Goal: Use online tool/utility

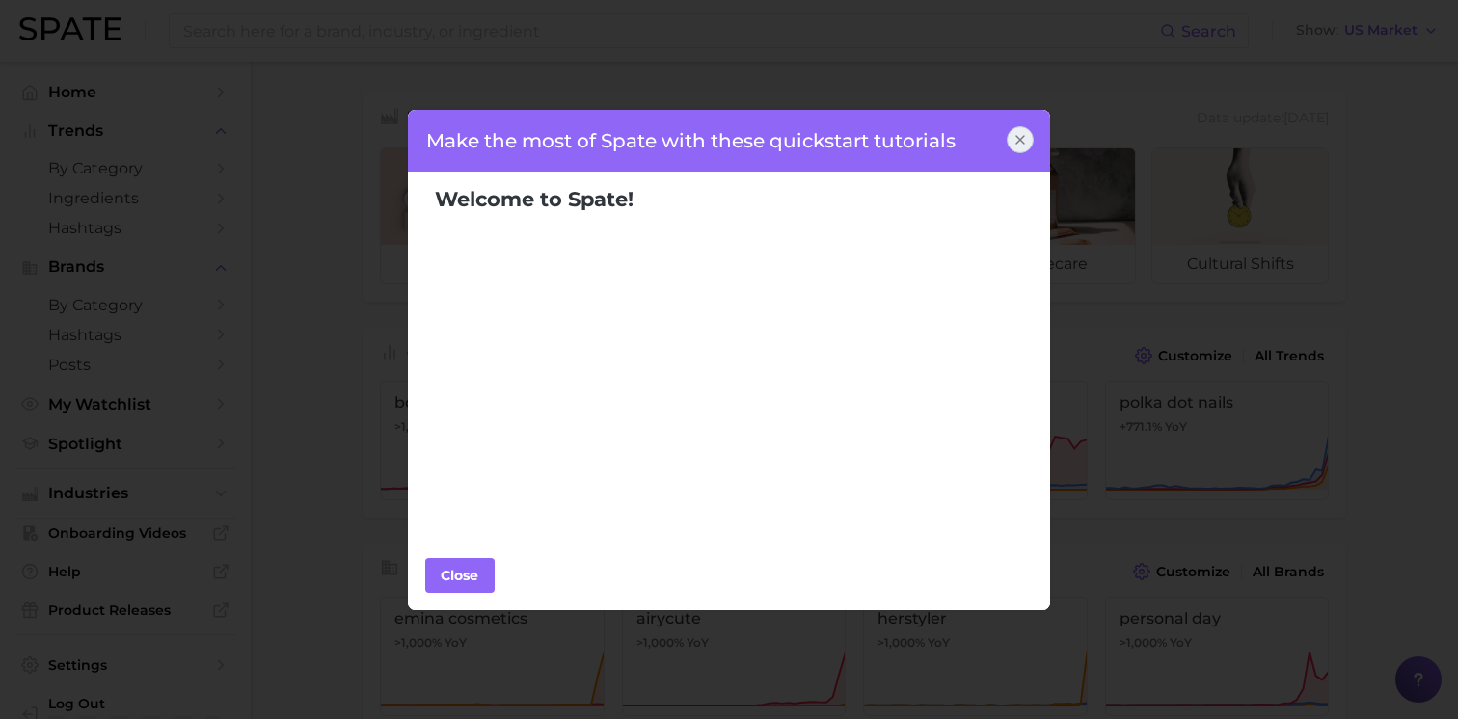
click at [1021, 138] on icon at bounding box center [1020, 140] width 8 height 8
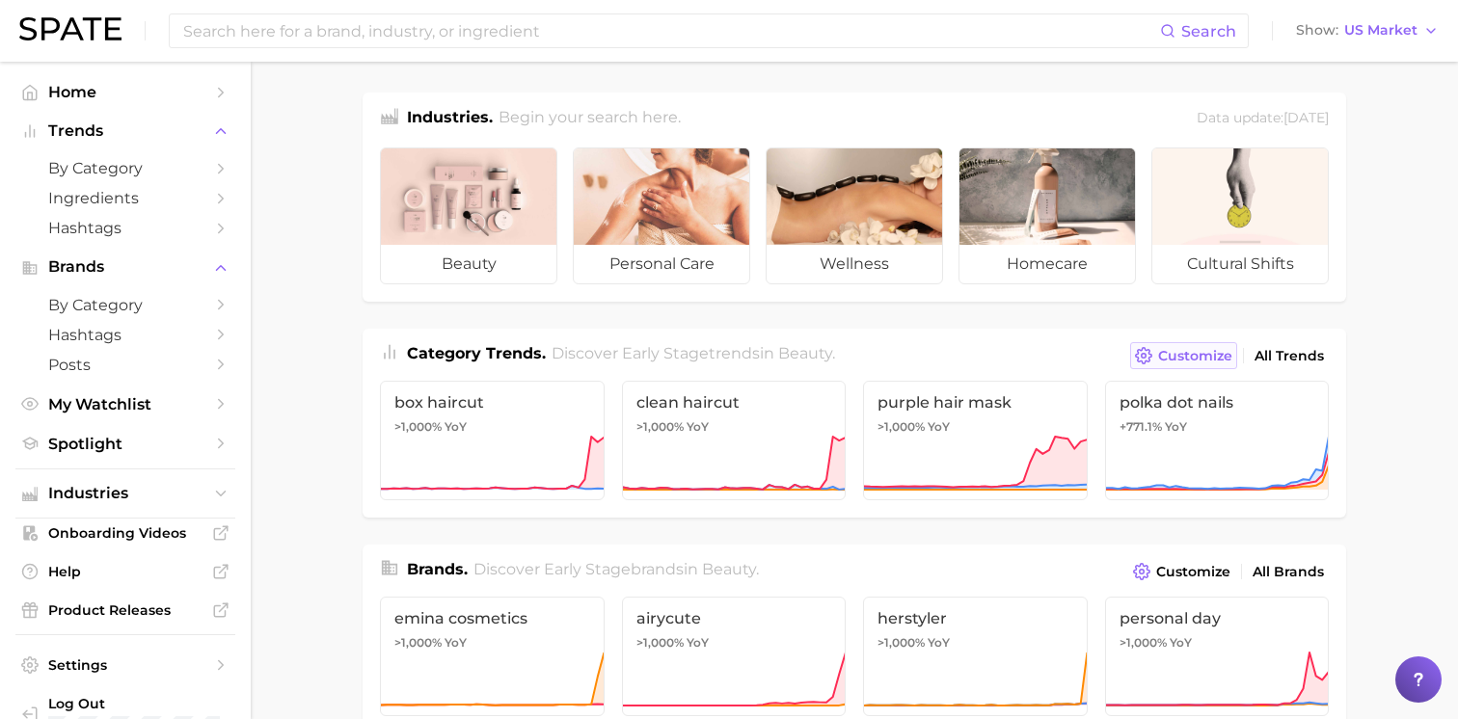
click at [1158, 346] on button "Customize" at bounding box center [1183, 355] width 107 height 27
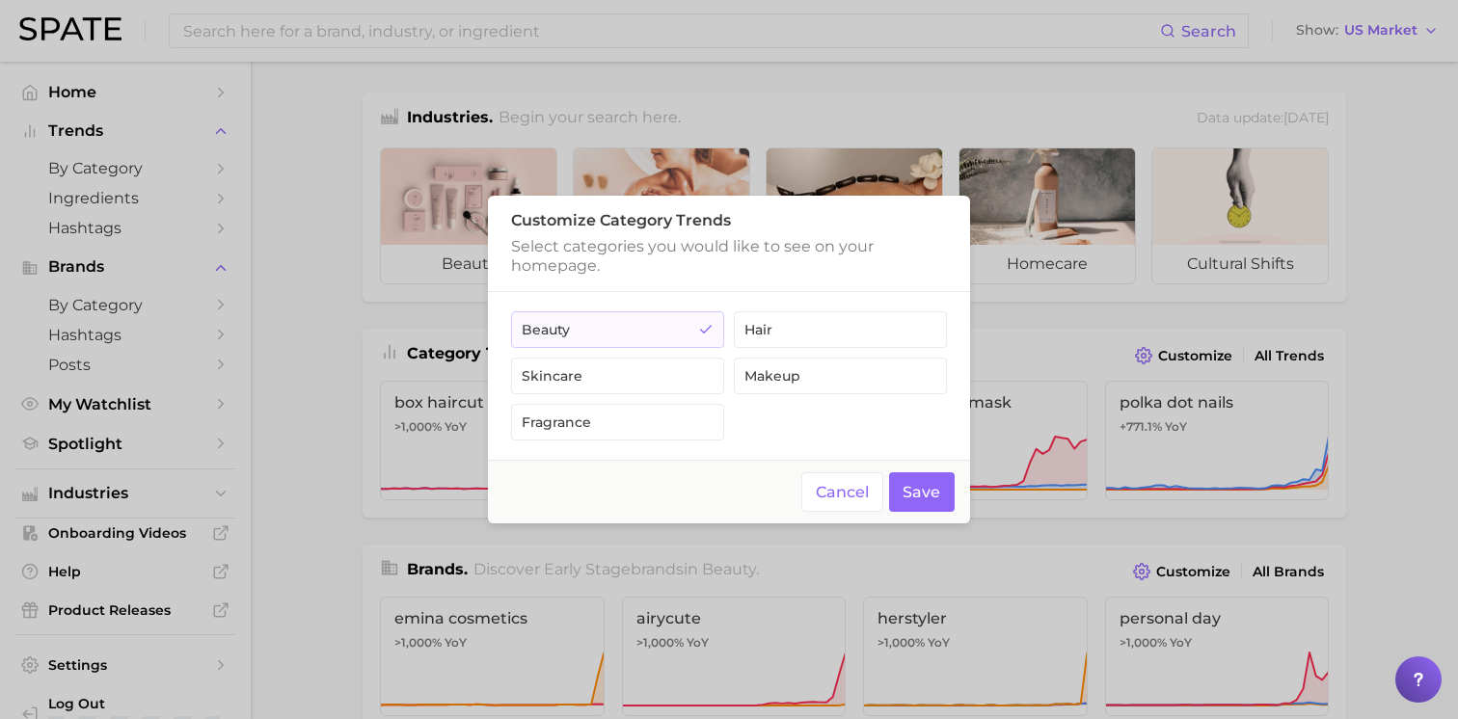
click at [1155, 428] on div at bounding box center [729, 359] width 1458 height 719
